Goal: Information Seeking & Learning: Learn about a topic

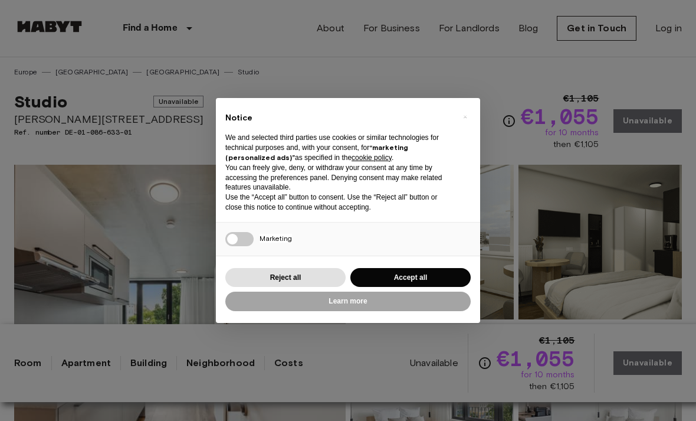
scroll to position [165, 0]
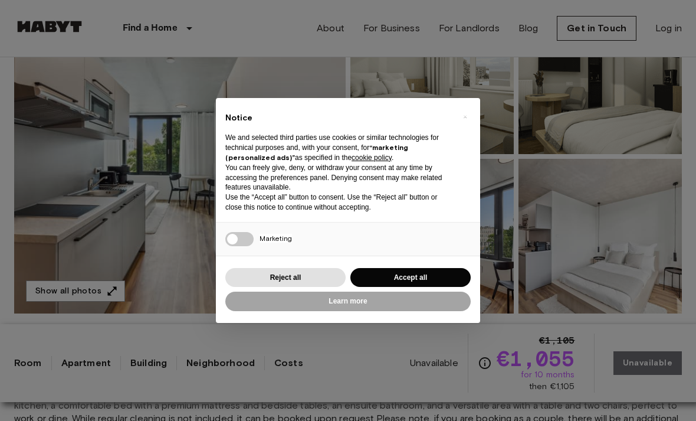
click at [368, 287] on button "Accept all" at bounding box center [411, 277] width 120 height 19
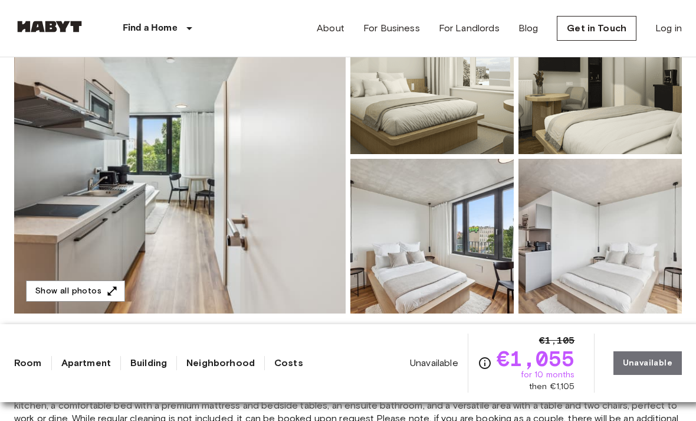
scroll to position [0, 0]
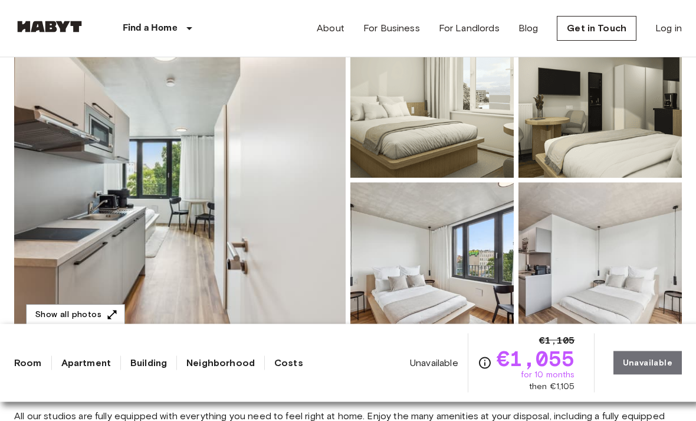
click at [80, 181] on img at bounding box center [180, 181] width 332 height 314
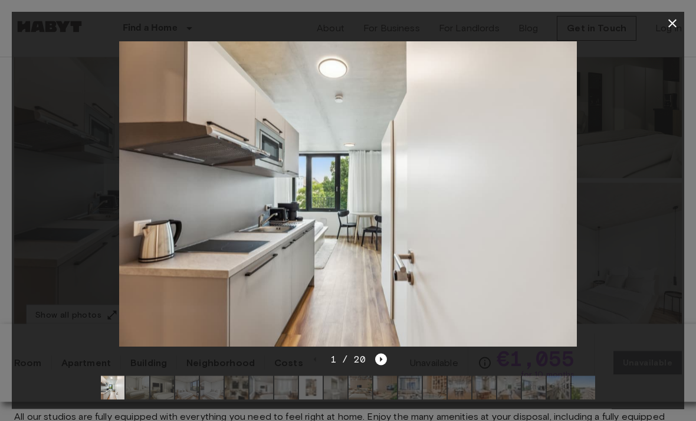
scroll to position [142, 0]
click at [379, 362] on icon "Next image" at bounding box center [381, 360] width 12 height 12
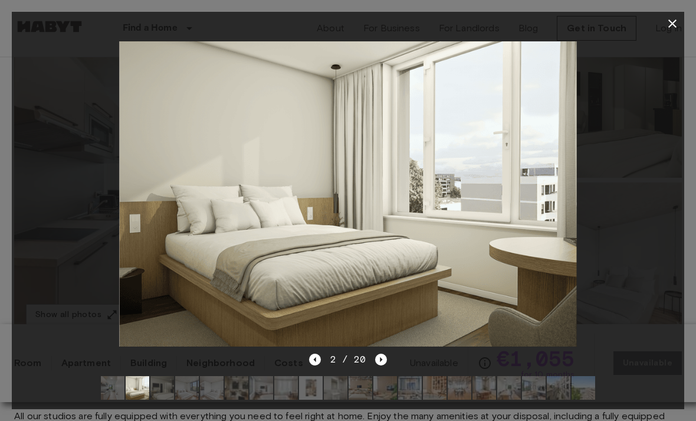
click at [323, 345] on img at bounding box center [348, 193] width 458 height 305
click at [313, 360] on icon "Previous image" at bounding box center [315, 360] width 12 height 12
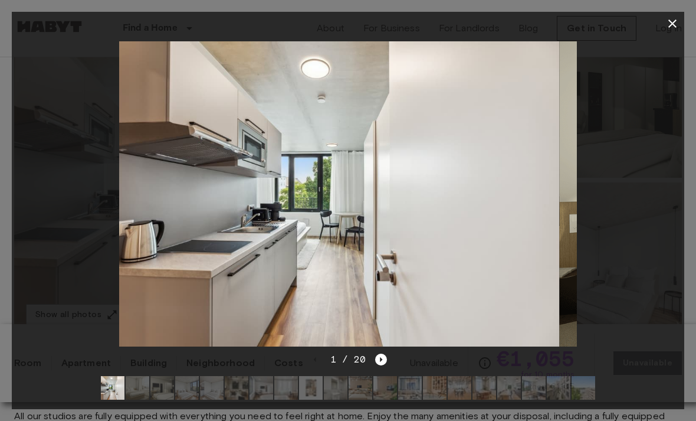
click at [380, 364] on icon "Next image" at bounding box center [381, 360] width 12 height 12
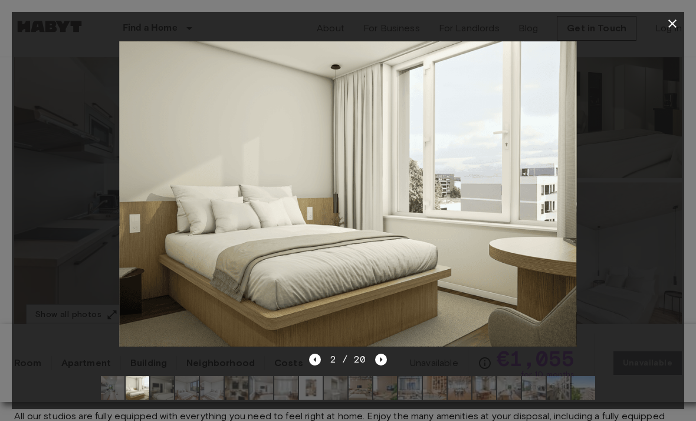
click at [325, 356] on div "2 / 20" at bounding box center [348, 359] width 78 height 14
click at [316, 354] on icon "Previous image" at bounding box center [315, 360] width 12 height 12
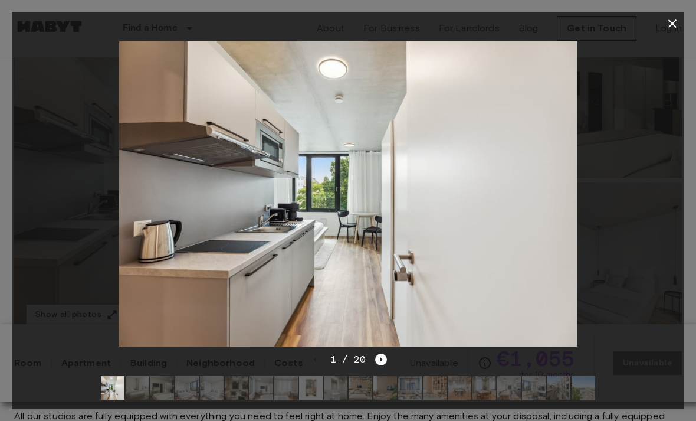
click at [385, 359] on icon "Next image" at bounding box center [381, 360] width 12 height 12
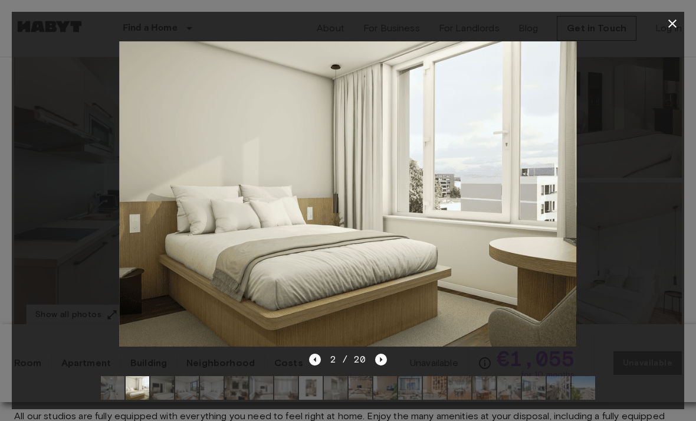
click at [381, 357] on icon "Next image" at bounding box center [381, 360] width 12 height 12
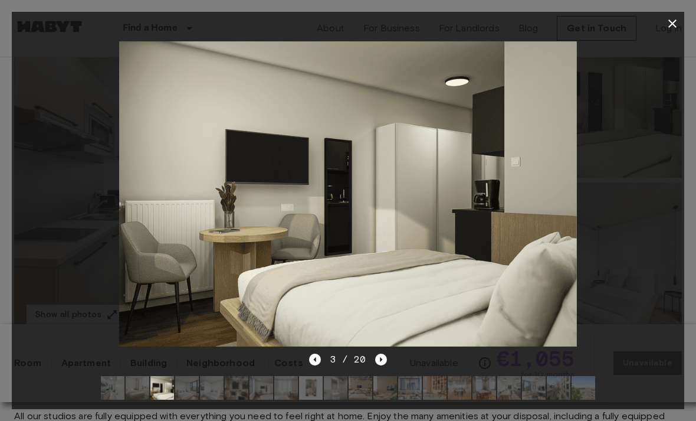
click at [398, 359] on div "3 / 20" at bounding box center [348, 380] width 673 height 57
click at [319, 364] on icon "Previous image" at bounding box center [315, 360] width 12 height 12
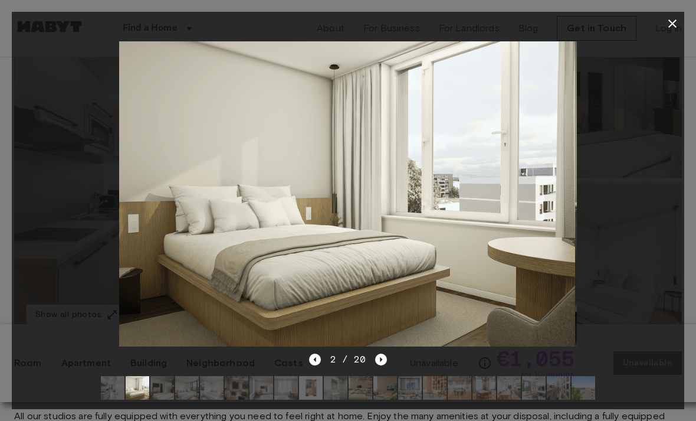
click at [315, 359] on icon "Previous image" at bounding box center [315, 360] width 12 height 12
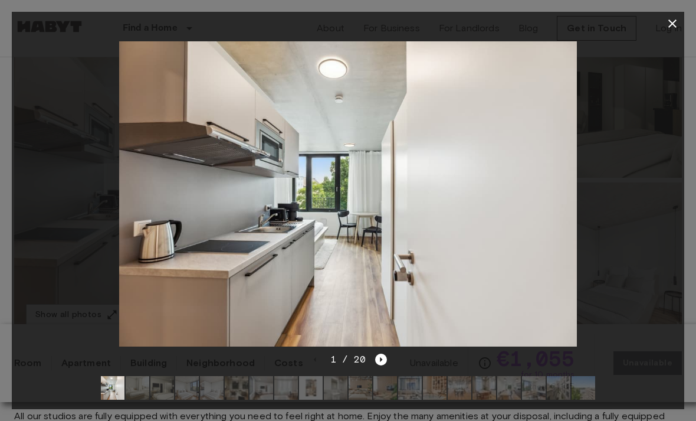
click at [382, 361] on icon "Next image" at bounding box center [381, 360] width 12 height 12
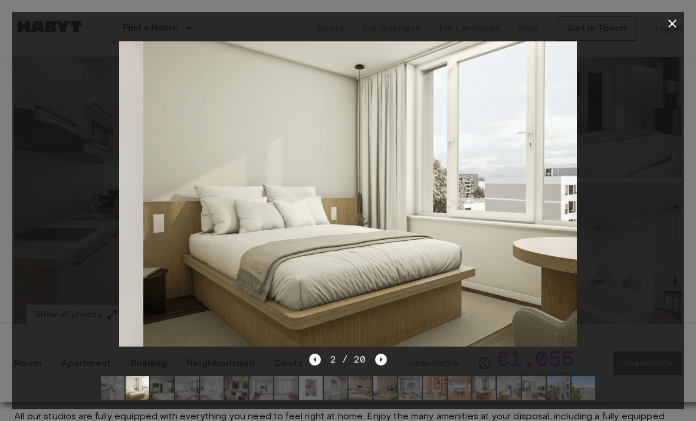
click at [386, 360] on icon "Next image" at bounding box center [381, 360] width 12 height 12
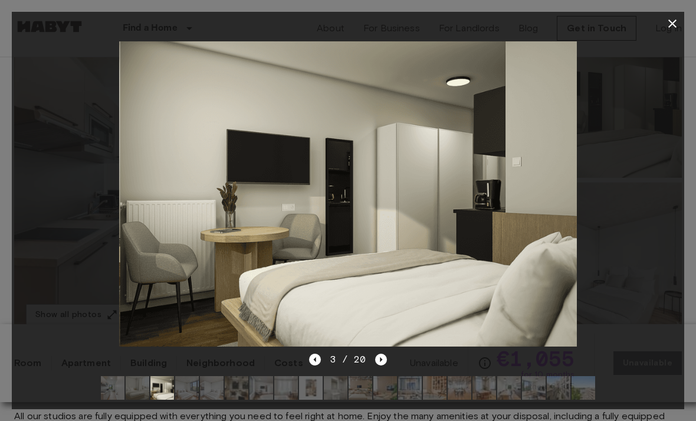
click at [386, 359] on icon "Next image" at bounding box center [381, 360] width 12 height 12
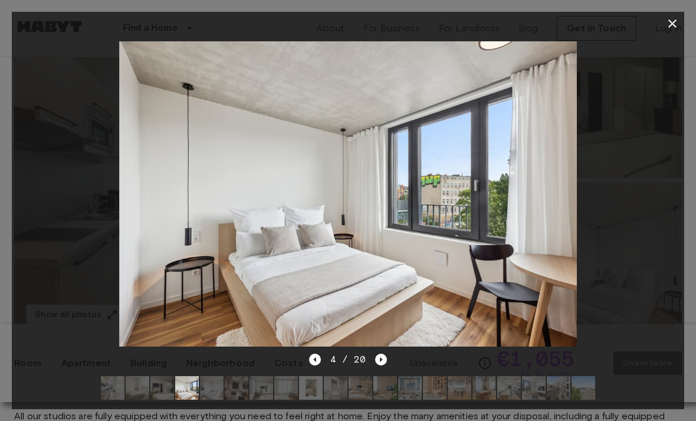
click at [394, 361] on div "4 / 20" at bounding box center [348, 380] width 673 height 57
click at [383, 360] on icon "Next image" at bounding box center [381, 360] width 12 height 12
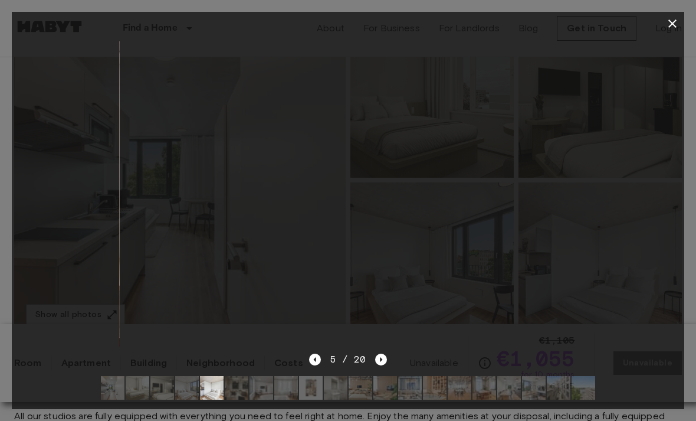
click at [385, 361] on icon "Next image" at bounding box center [381, 360] width 12 height 12
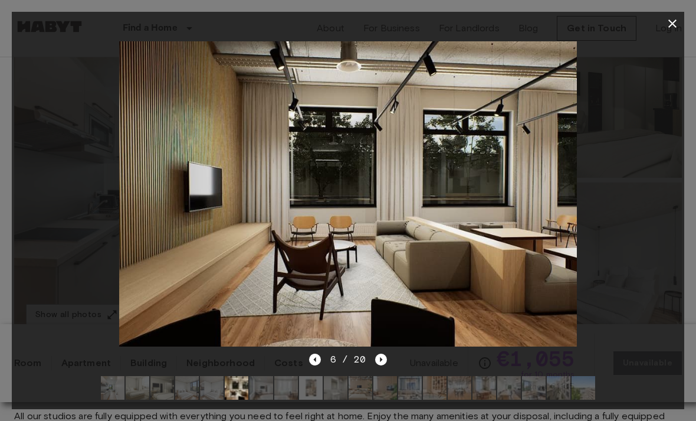
click at [389, 356] on div "6 / 20" at bounding box center [348, 380] width 673 height 57
click at [386, 355] on icon "Next image" at bounding box center [381, 360] width 12 height 12
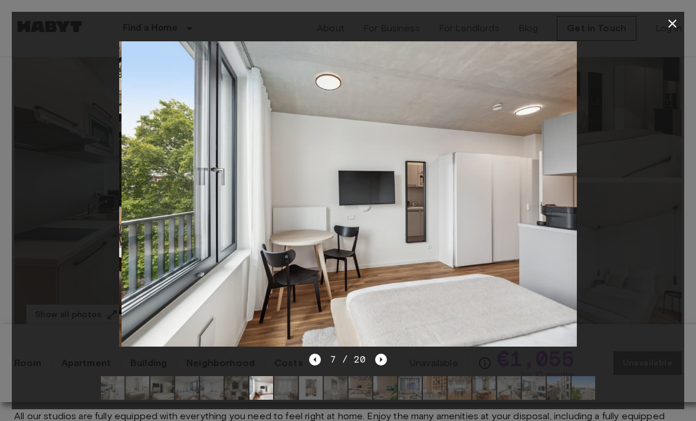
click at [397, 359] on div "7 / 20" at bounding box center [348, 380] width 673 height 57
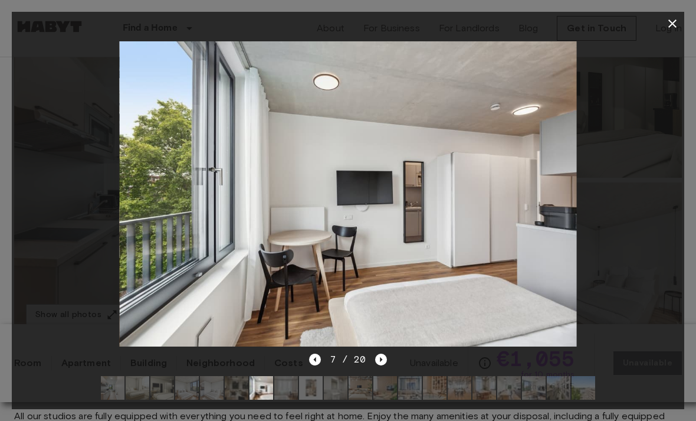
click at [396, 360] on div "7 / 20" at bounding box center [348, 380] width 673 height 57
click at [386, 357] on icon "Next image" at bounding box center [381, 360] width 12 height 12
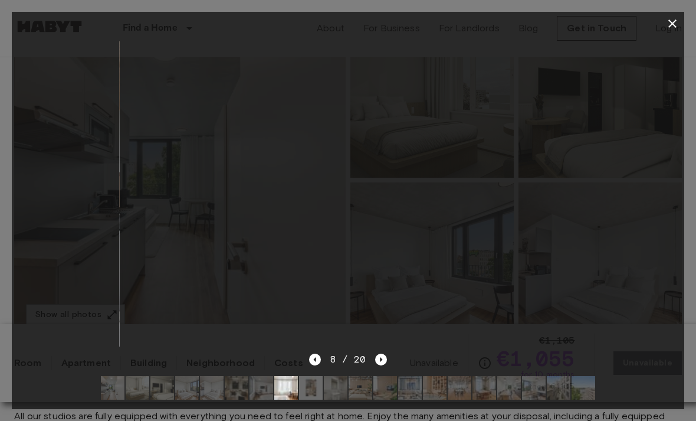
click at [385, 362] on icon "Next image" at bounding box center [381, 360] width 12 height 12
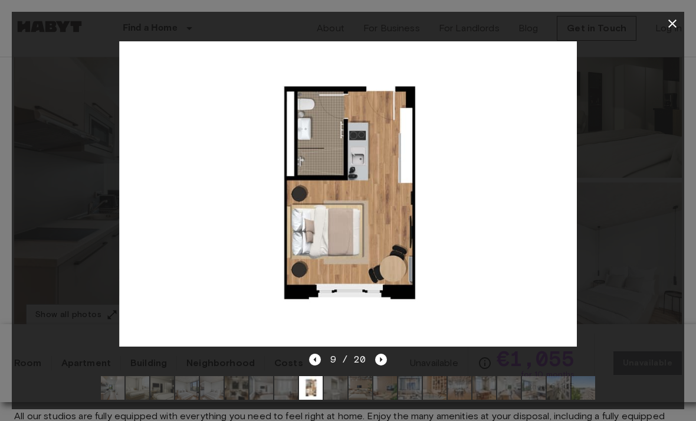
click at [390, 355] on div "9 / 20" at bounding box center [348, 380] width 673 height 57
click at [384, 354] on icon "Next image" at bounding box center [381, 360] width 12 height 12
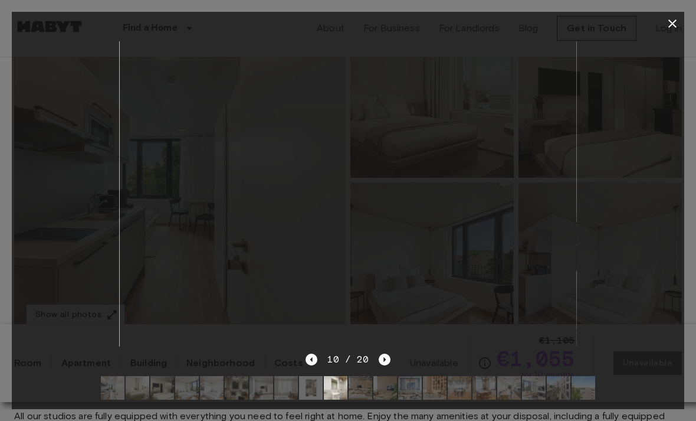
click at [392, 354] on div "10 / 20" at bounding box center [348, 380] width 673 height 57
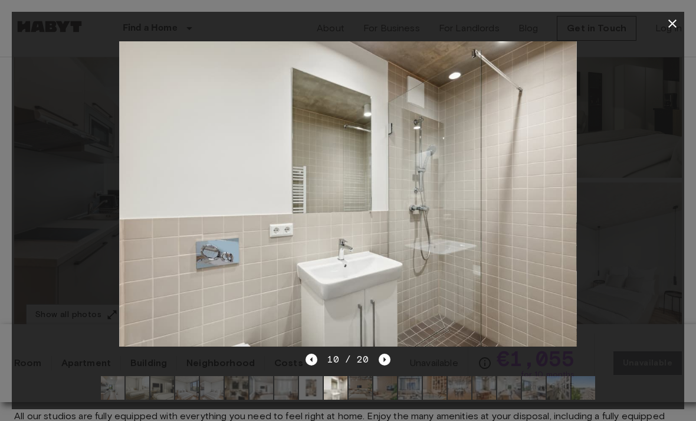
click at [388, 356] on icon "Next image" at bounding box center [385, 360] width 12 height 12
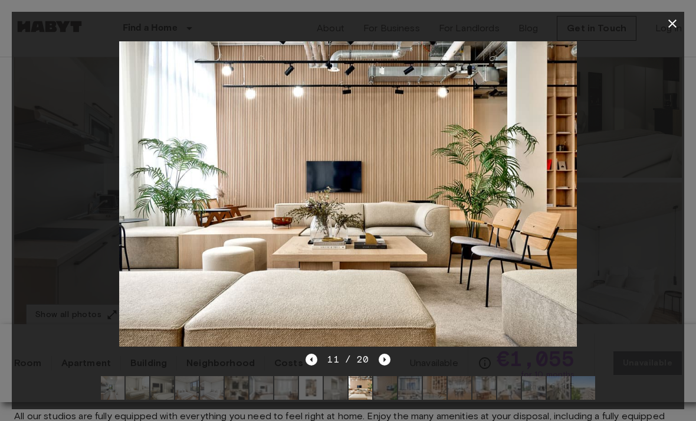
click at [318, 361] on icon "Previous image" at bounding box center [312, 360] width 12 height 12
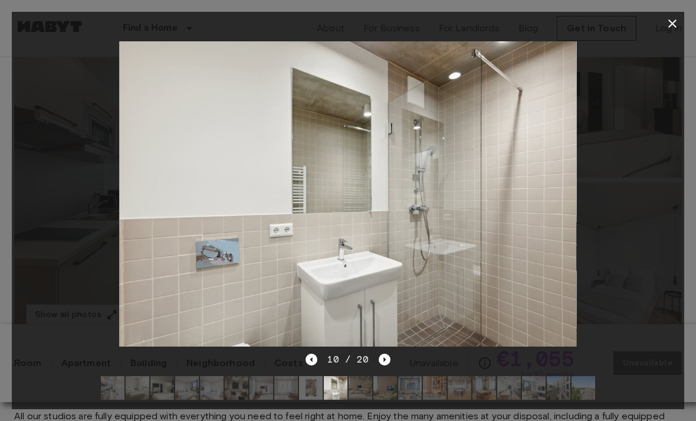
click at [388, 362] on icon "Next image" at bounding box center [385, 360] width 12 height 12
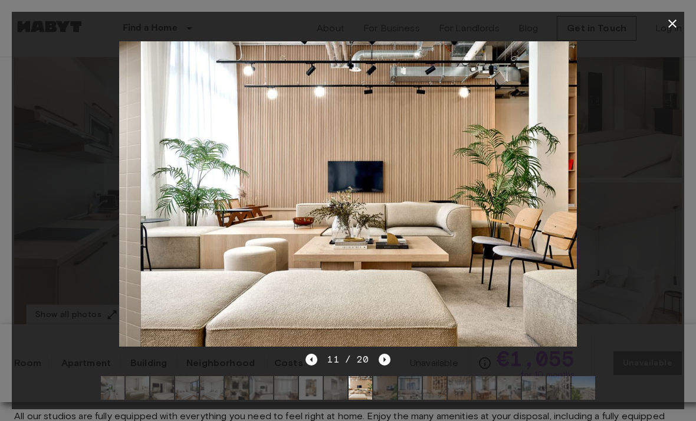
click at [389, 361] on icon "Next image" at bounding box center [385, 360] width 12 height 12
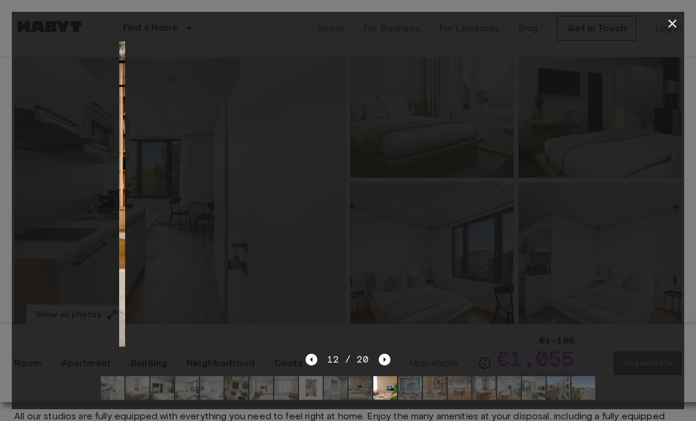
click at [388, 361] on icon "Next image" at bounding box center [385, 360] width 12 height 12
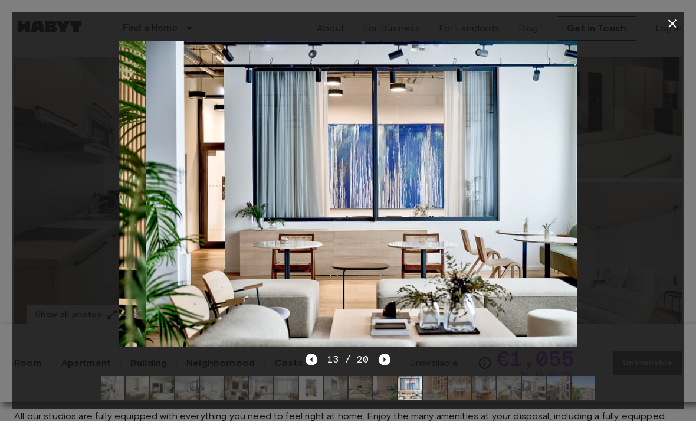
click at [389, 361] on icon "Next image" at bounding box center [385, 360] width 12 height 12
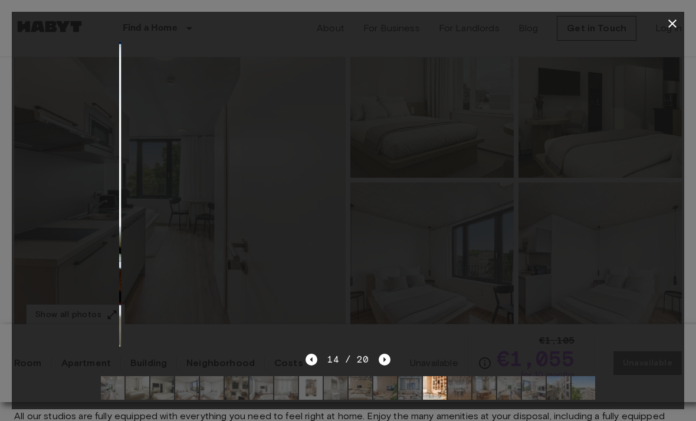
click at [388, 355] on icon "Next image" at bounding box center [385, 360] width 12 height 12
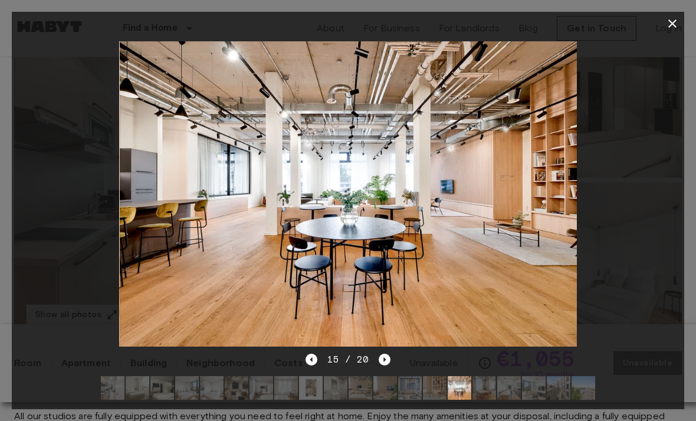
click at [317, 360] on icon "Previous image" at bounding box center [312, 360] width 12 height 12
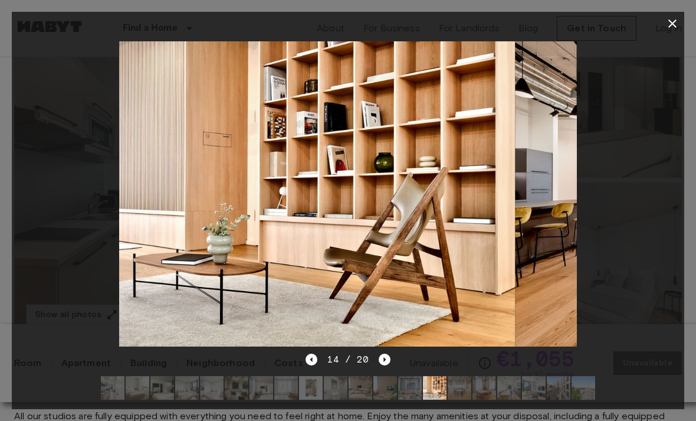
click at [317, 360] on icon "Previous image" at bounding box center [312, 360] width 12 height 12
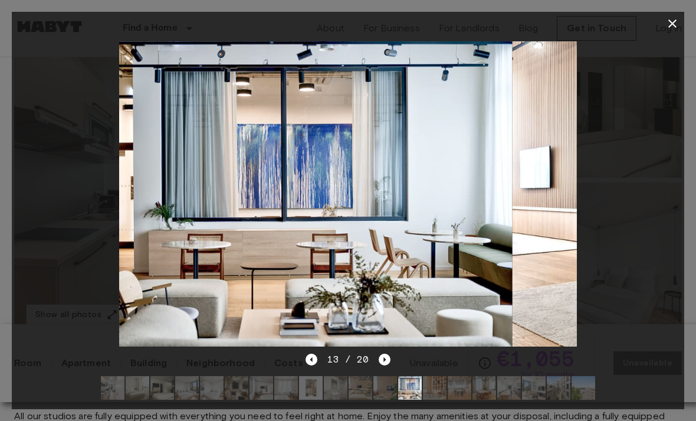
click at [318, 365] on icon "Previous image" at bounding box center [312, 360] width 12 height 12
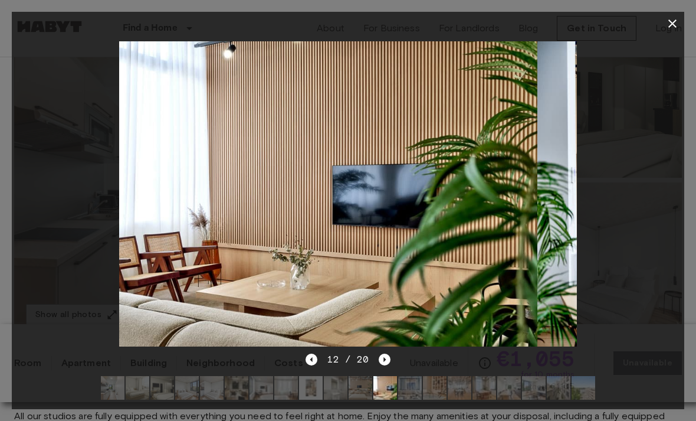
click at [318, 356] on icon "Previous image" at bounding box center [312, 360] width 12 height 12
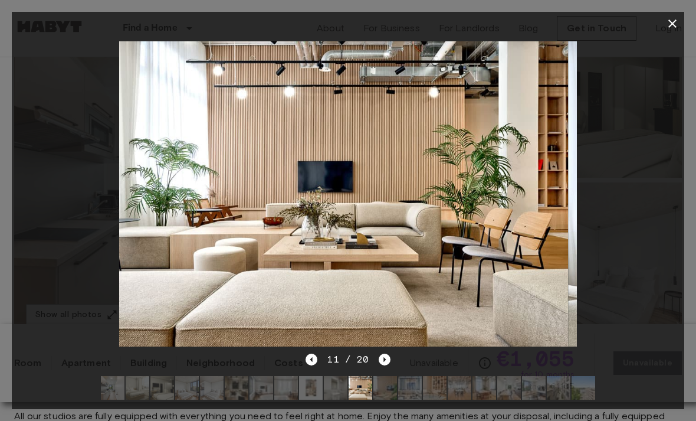
click at [329, 359] on span "11 / 20" at bounding box center [348, 359] width 42 height 14
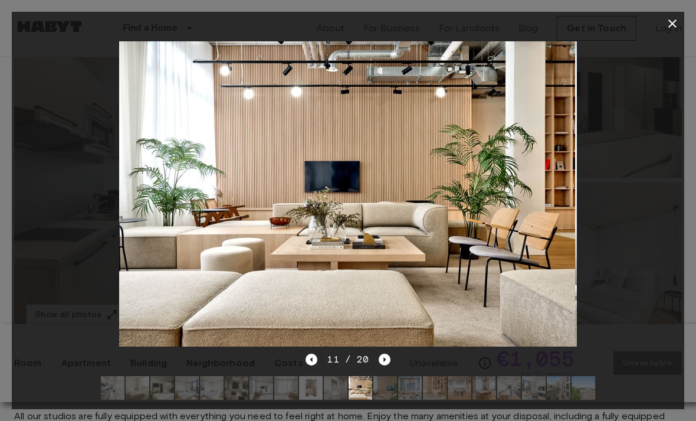
click at [318, 357] on icon "Previous image" at bounding box center [312, 360] width 12 height 12
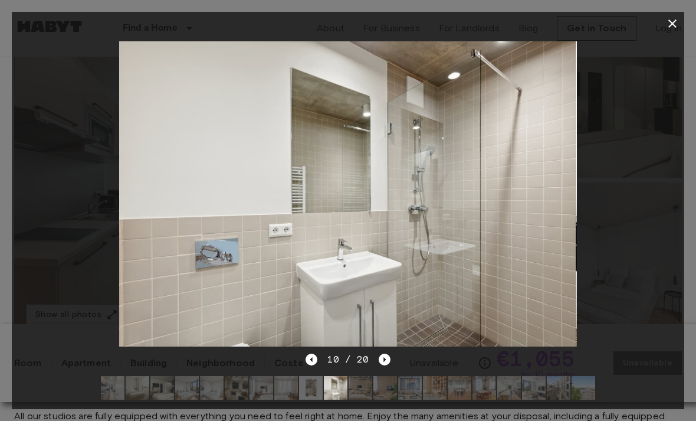
click at [317, 364] on icon "Previous image" at bounding box center [312, 360] width 12 height 12
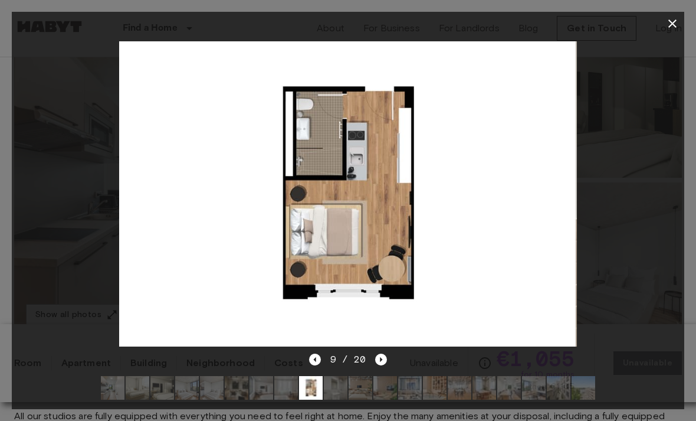
click at [381, 359] on icon "Next image" at bounding box center [382, 359] width 2 height 5
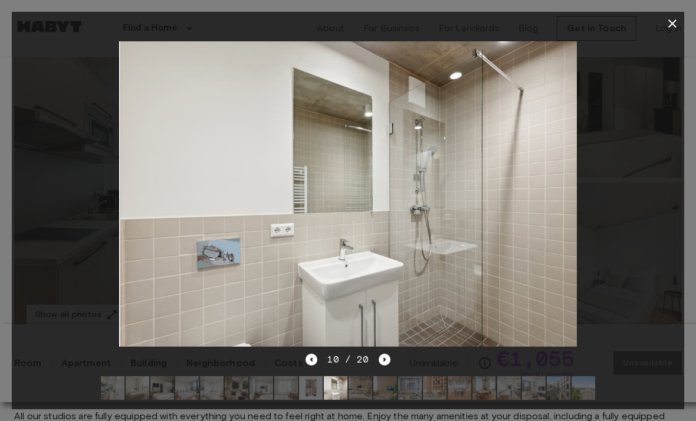
click at [388, 364] on icon "Next image" at bounding box center [385, 360] width 12 height 12
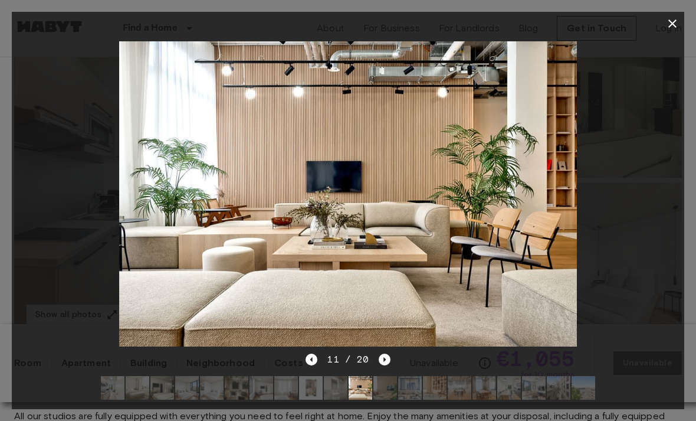
click at [399, 363] on div "11 / 20" at bounding box center [348, 380] width 673 height 57
click at [384, 362] on icon "Next image" at bounding box center [385, 360] width 12 height 12
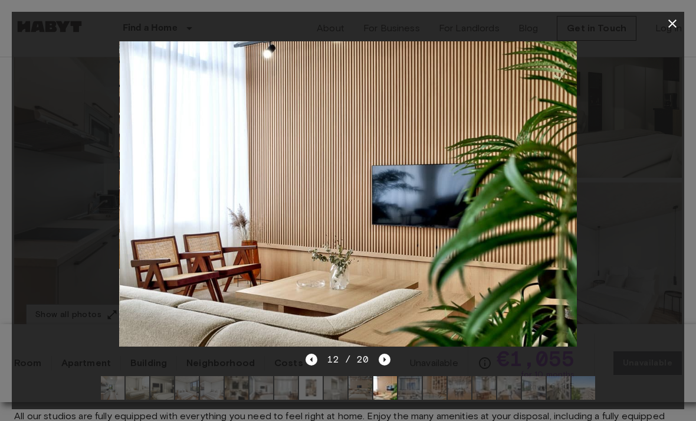
click at [379, 357] on icon "Next image" at bounding box center [385, 360] width 12 height 12
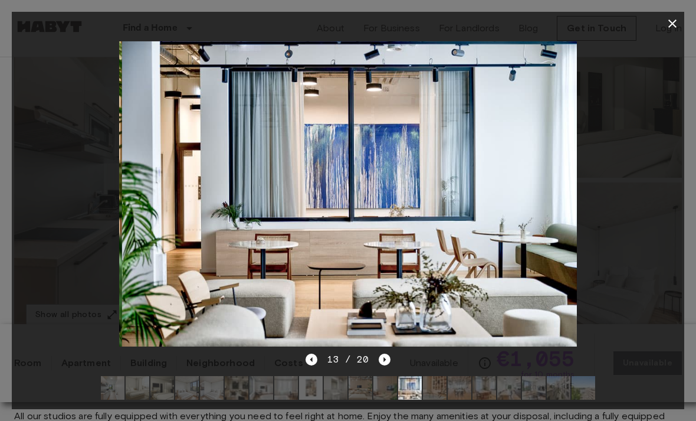
click at [381, 354] on icon "Next image" at bounding box center [385, 360] width 12 height 12
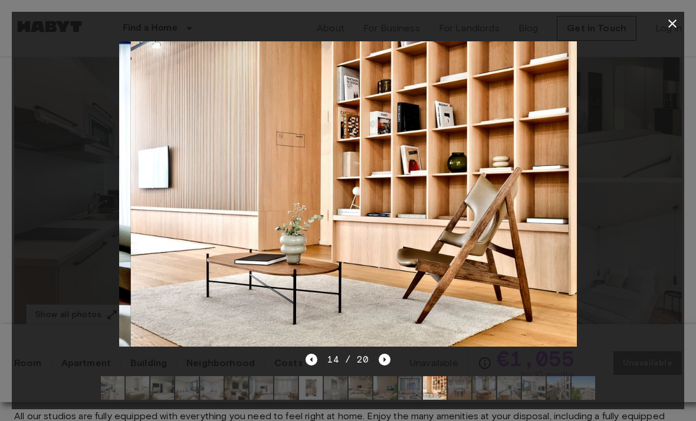
click at [389, 357] on icon "Next image" at bounding box center [385, 360] width 12 height 12
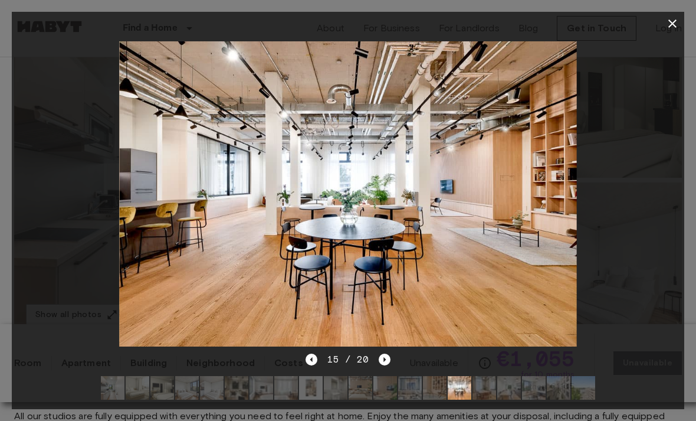
click at [395, 358] on div "15 / 20" at bounding box center [348, 380] width 673 height 57
click at [379, 365] on icon "Next image" at bounding box center [385, 360] width 12 height 12
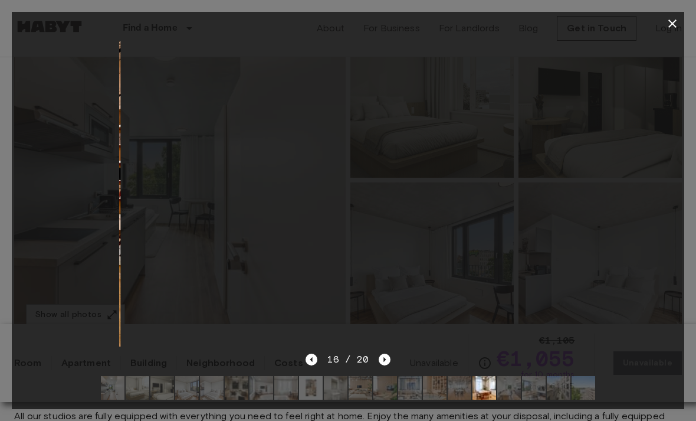
click at [390, 358] on icon "Next image" at bounding box center [385, 360] width 12 height 12
click at [327, 356] on div "17 / 20" at bounding box center [348, 359] width 84 height 14
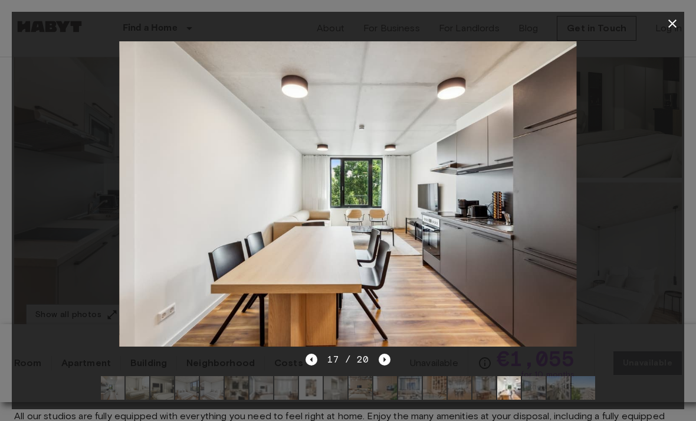
click at [385, 358] on icon "Next image" at bounding box center [385, 360] width 12 height 12
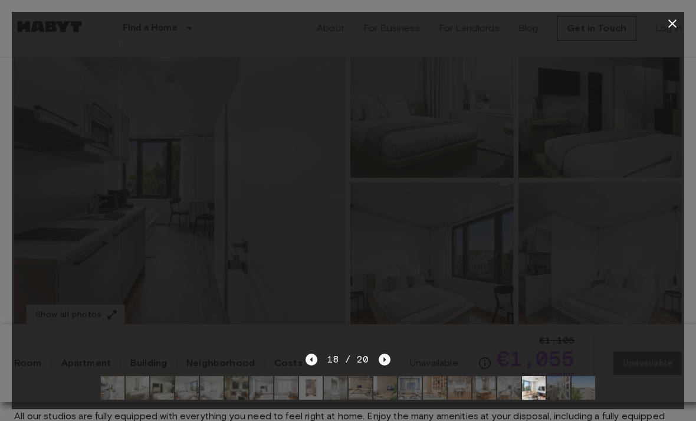
click at [385, 358] on icon "Next image" at bounding box center [385, 360] width 12 height 12
click at [379, 377] on img at bounding box center [386, 388] width 24 height 24
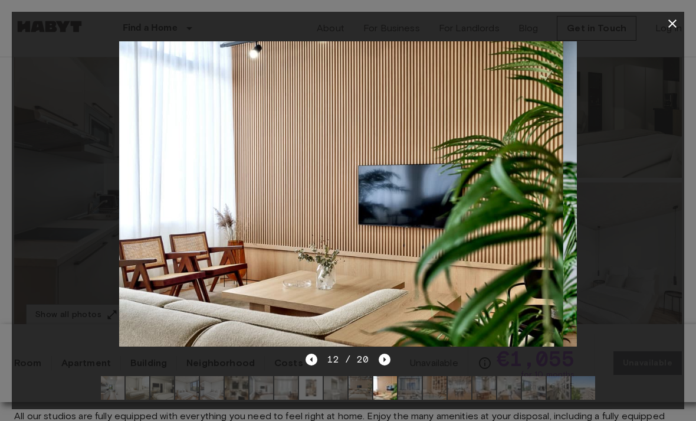
click at [384, 365] on icon "Next image" at bounding box center [385, 360] width 12 height 12
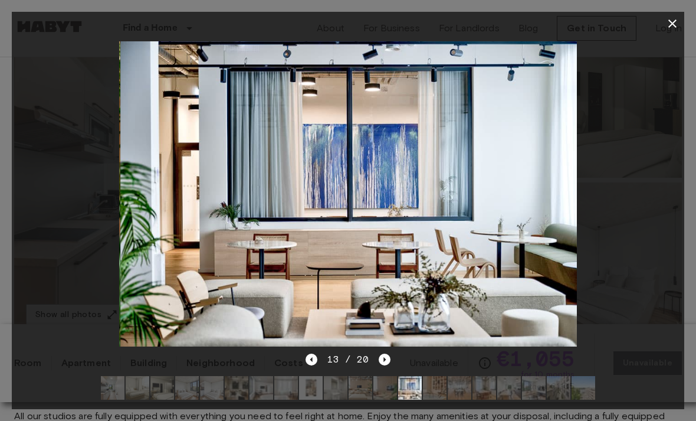
click at [585, 387] on img at bounding box center [584, 388] width 24 height 24
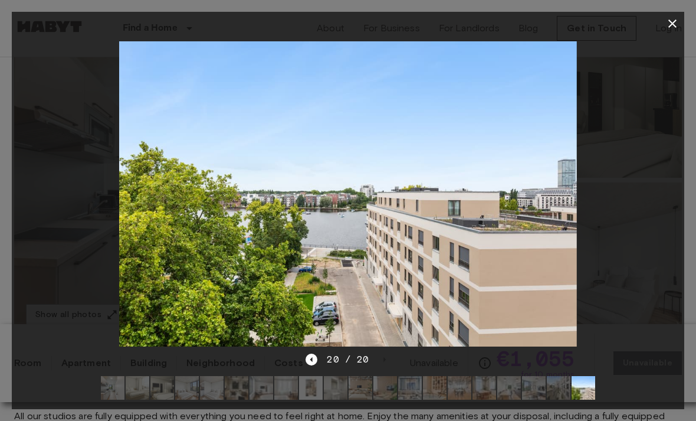
click at [541, 398] on img at bounding box center [534, 388] width 24 height 24
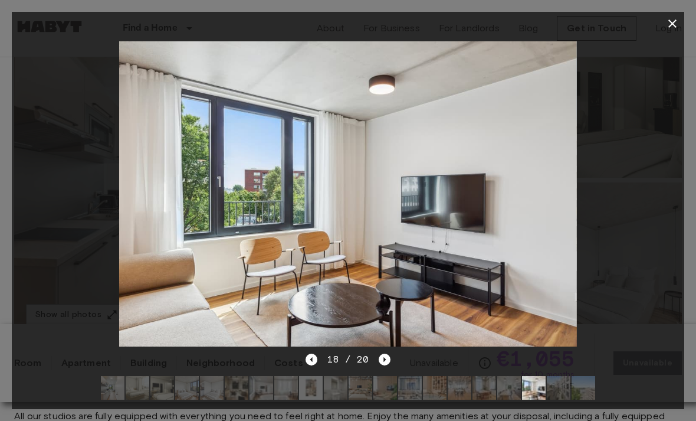
click at [353, 385] on img at bounding box center [361, 388] width 24 height 24
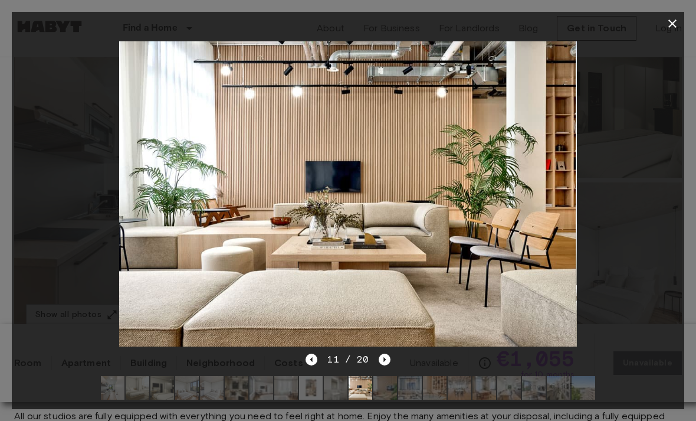
click at [308, 364] on icon "Previous image" at bounding box center [312, 360] width 12 height 12
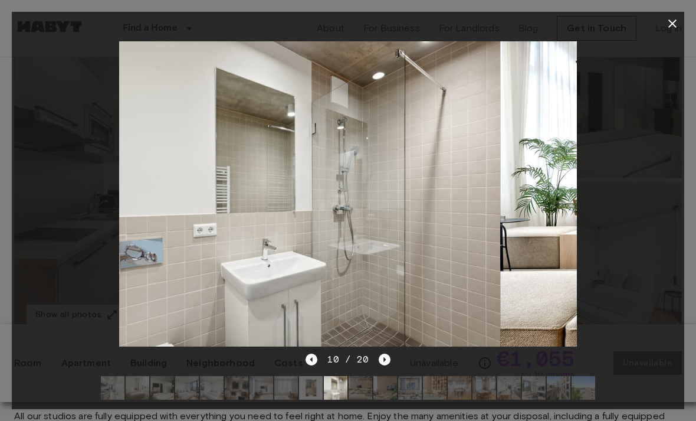
click at [313, 365] on icon "Previous image" at bounding box center [312, 360] width 12 height 12
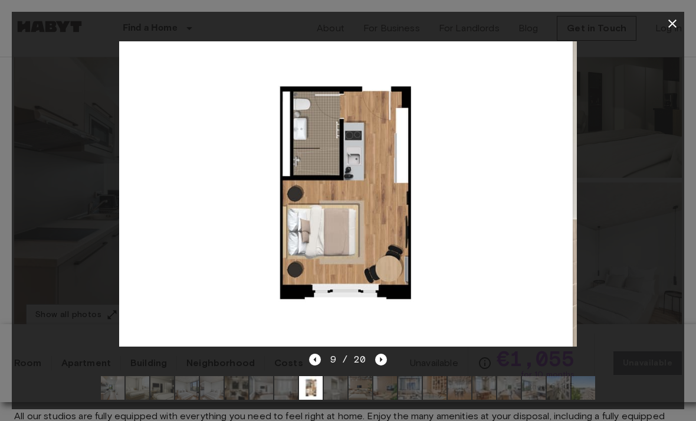
click at [380, 346] on img at bounding box center [344, 193] width 458 height 305
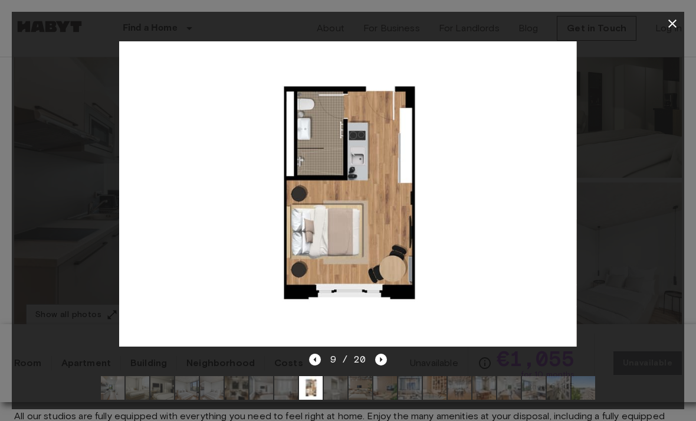
click at [372, 362] on div "9 / 20" at bounding box center [348, 359] width 78 height 14
click at [384, 354] on icon "Next image" at bounding box center [381, 360] width 12 height 12
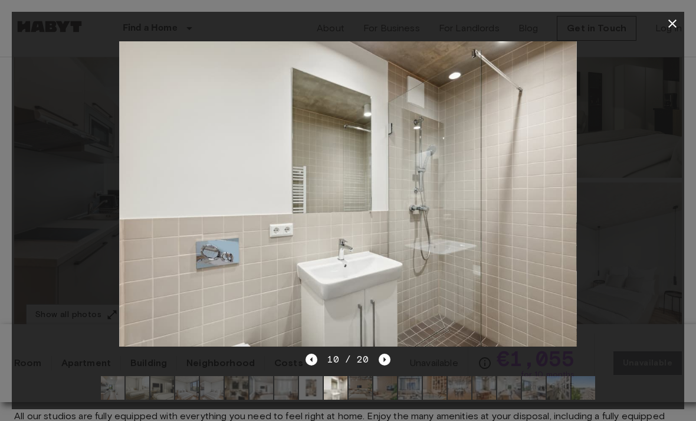
click at [627, 83] on div at bounding box center [348, 193] width 673 height 317
click at [680, 19] on button "button" at bounding box center [673, 24] width 24 height 24
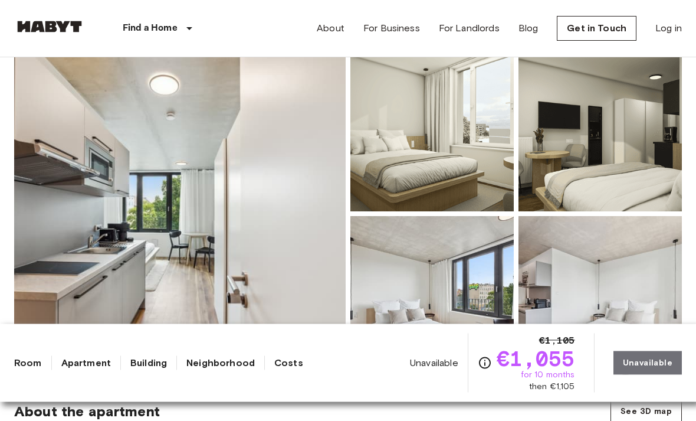
scroll to position [0, 0]
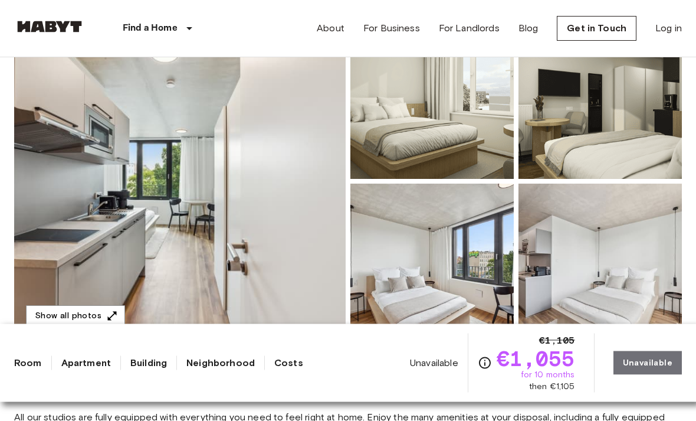
click at [262, 312] on img at bounding box center [180, 182] width 332 height 314
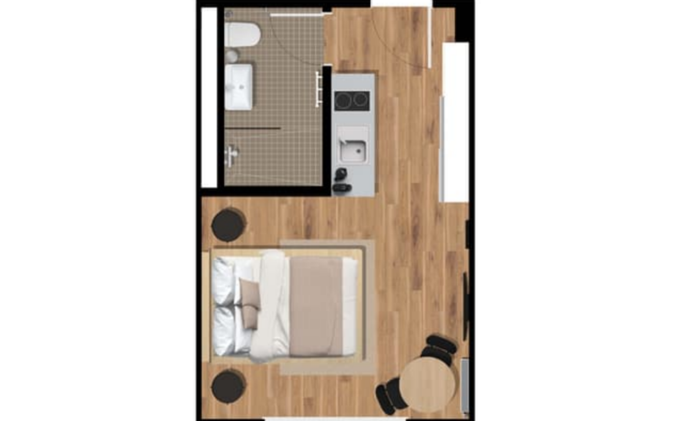
scroll to position [168, 0]
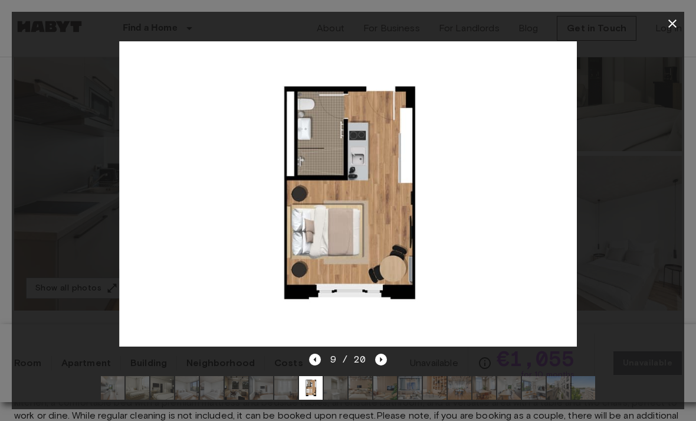
click at [300, 113] on img at bounding box center [348, 193] width 458 height 305
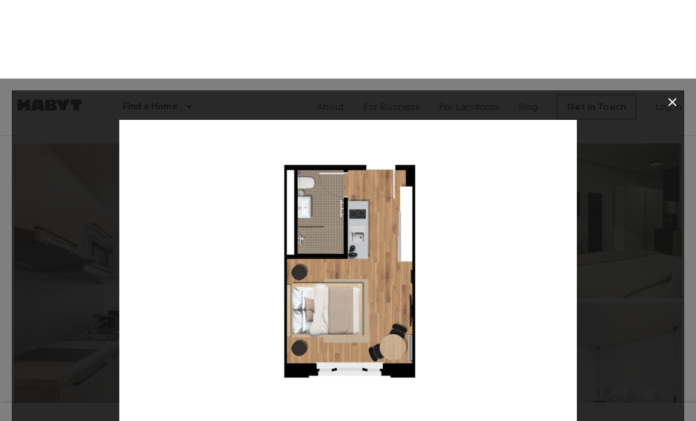
scroll to position [0, 0]
